Goal: Information Seeking & Learning: Learn about a topic

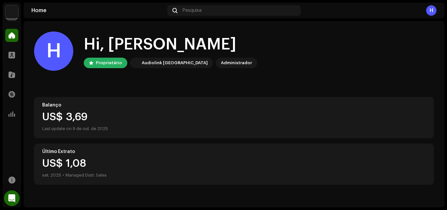
click at [12, 44] on div "Home" at bounding box center [12, 35] width 18 height 18
click at [15, 59] on div at bounding box center [11, 54] width 13 height 13
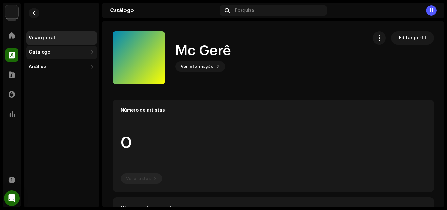
drag, startPoint x: 54, startPoint y: 56, endPoint x: 58, endPoint y: 56, distance: 4.6
click at [54, 57] on div "Catálogo" at bounding box center [61, 52] width 71 height 13
click at [54, 58] on div "Catálogo" at bounding box center [61, 52] width 71 height 13
click at [49, 48] on div "Catálogo" at bounding box center [61, 52] width 71 height 13
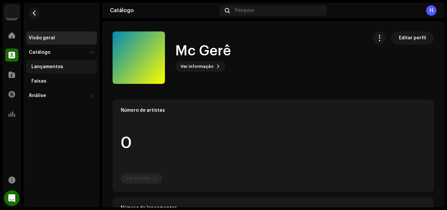
click at [57, 67] on div "Lançamentos" at bounding box center [47, 66] width 32 height 5
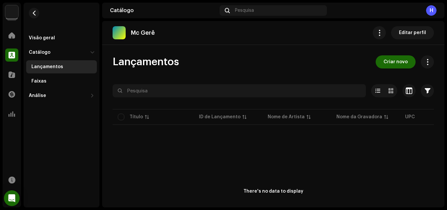
drag, startPoint x: 46, startPoint y: 82, endPoint x: 324, endPoint y: 81, distance: 277.7
click at [47, 82] on div "Faixas" at bounding box center [62, 81] width 63 height 5
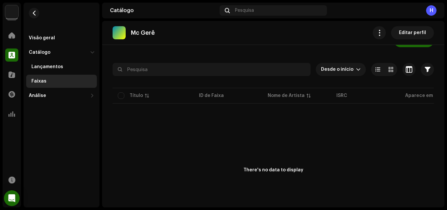
scroll to position [33, 0]
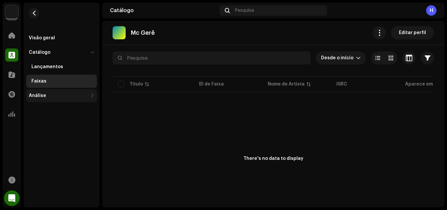
click at [44, 98] on div "Análise" at bounding box center [37, 95] width 17 height 5
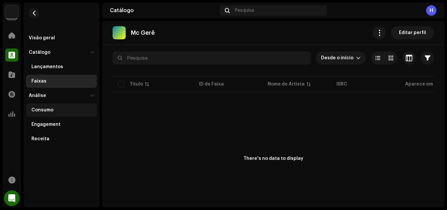
click at [50, 106] on div "Consumo" at bounding box center [61, 109] width 71 height 13
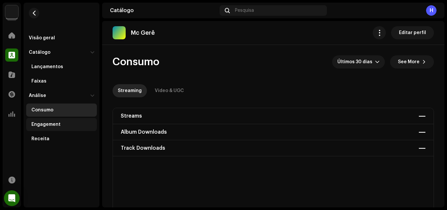
click at [57, 123] on div "Engagement" at bounding box center [45, 124] width 29 height 5
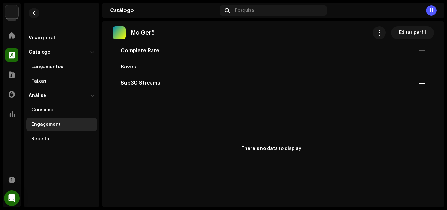
scroll to position [98, 0]
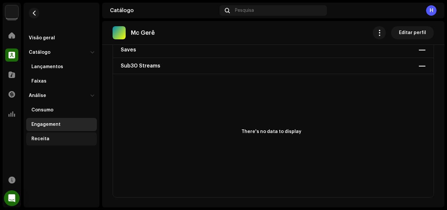
click at [55, 138] on div "Receita" at bounding box center [62, 138] width 63 height 5
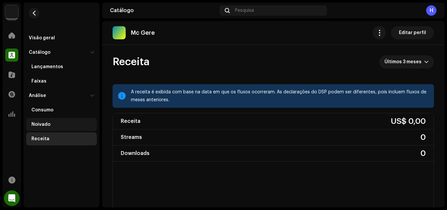
click at [54, 121] on div "Noivado" at bounding box center [61, 124] width 71 height 13
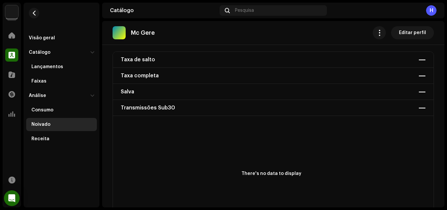
scroll to position [65, 0]
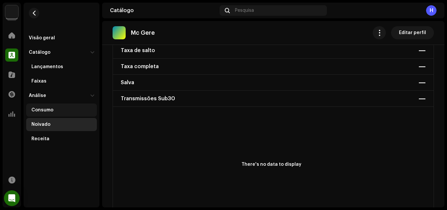
click at [55, 110] on div "Consumo" at bounding box center [62, 109] width 63 height 5
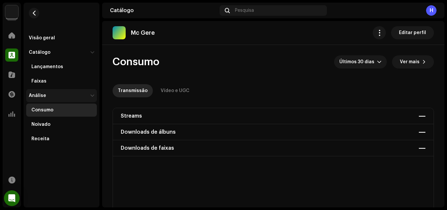
click at [43, 91] on div "Análise" at bounding box center [61, 95] width 71 height 13
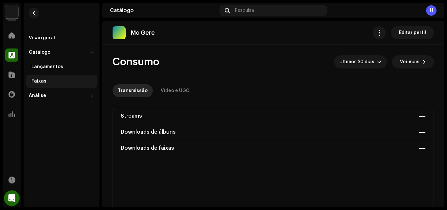
click at [59, 82] on div "Faixas" at bounding box center [62, 81] width 63 height 5
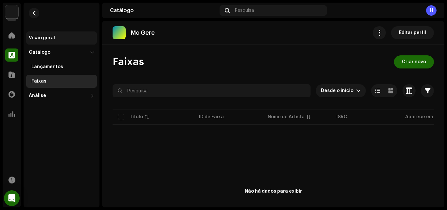
drag, startPoint x: 51, startPoint y: 35, endPoint x: 64, endPoint y: 38, distance: 12.5
click at [52, 35] on div "Visão geral" at bounding box center [42, 37] width 26 height 5
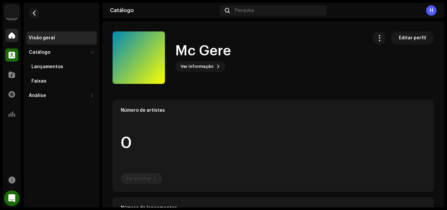
click at [12, 34] on span at bounding box center [12, 35] width 7 height 5
